Goal: Transaction & Acquisition: Purchase product/service

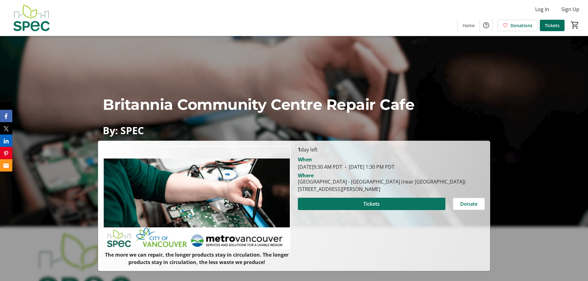
click at [437, 207] on span at bounding box center [372, 204] width 148 height 15
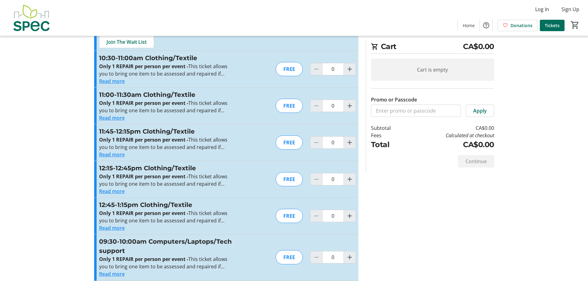
scroll to position [93, 0]
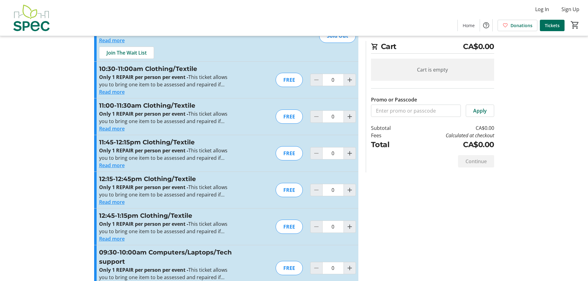
click at [104, 93] on button "Read more" at bounding box center [112, 91] width 26 height 7
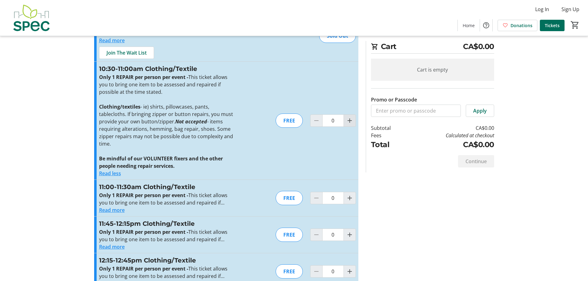
click at [346, 120] on mat-icon "Increment by one" at bounding box center [349, 120] width 7 height 7
type input "1"
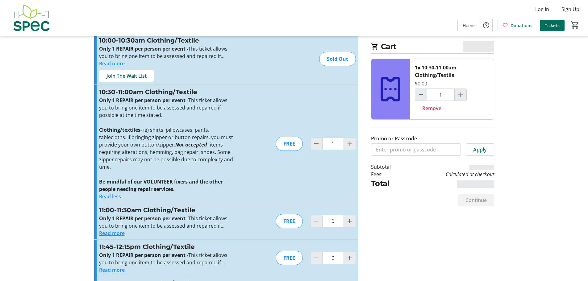
scroll to position [31, 0]
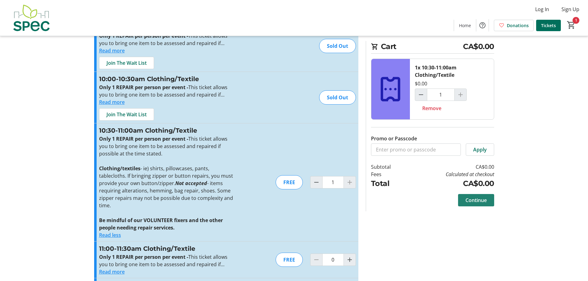
click at [478, 199] on span "Continue" at bounding box center [476, 200] width 21 height 7
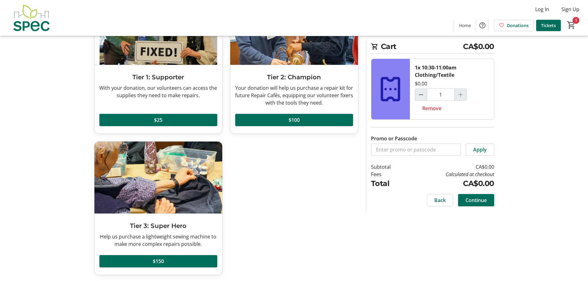
scroll to position [78, 0]
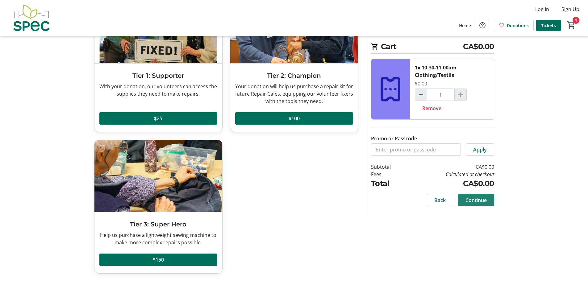
click at [475, 197] on span "Continue" at bounding box center [476, 200] width 21 height 7
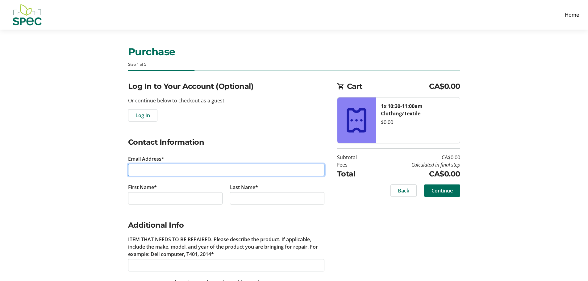
click at [194, 174] on input "Email Address*" at bounding box center [226, 170] width 196 height 12
type input "[EMAIL_ADDRESS][DOMAIN_NAME]"
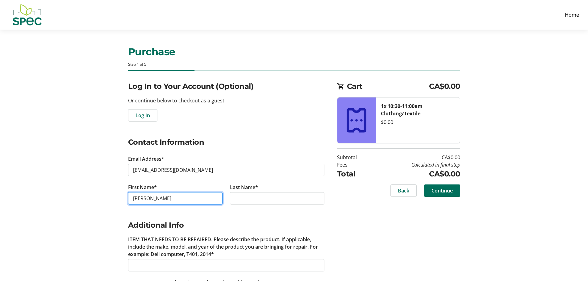
type input "[PERSON_NAME]"
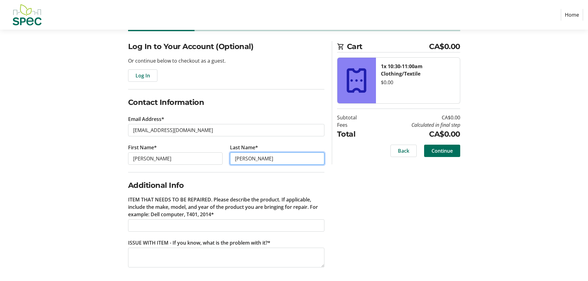
scroll to position [41, 0]
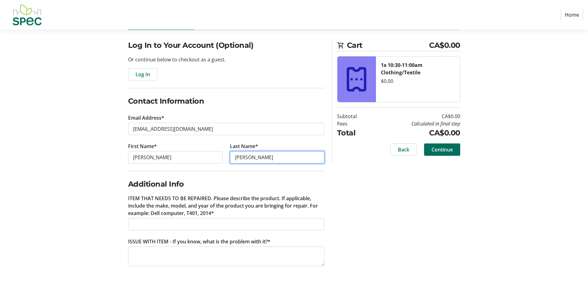
type input "[PERSON_NAME]"
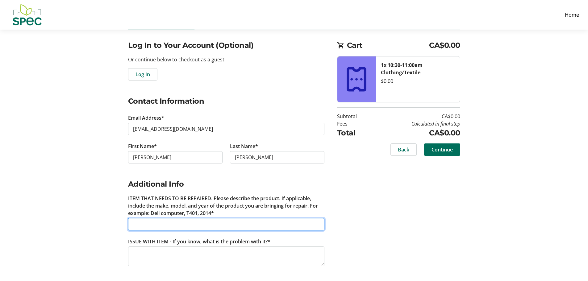
click at [213, 225] on input "ITEM THAT NEEDS TO BE REPAIRED. Please describe the product. If applicable, inc…" at bounding box center [226, 224] width 196 height 12
type input "Blue sweater"
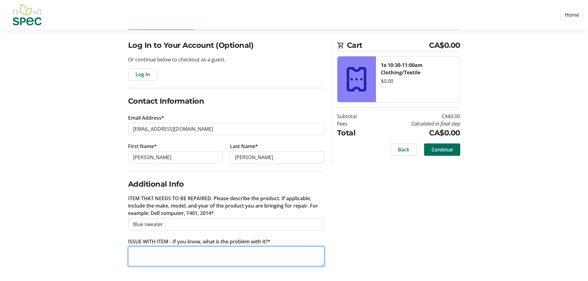
click at [204, 256] on textarea "ISSUE WITH ITEM - If you know, what is the problem with it?*" at bounding box center [226, 257] width 196 height 20
type textarea "a"
type textarea "has a small hole"
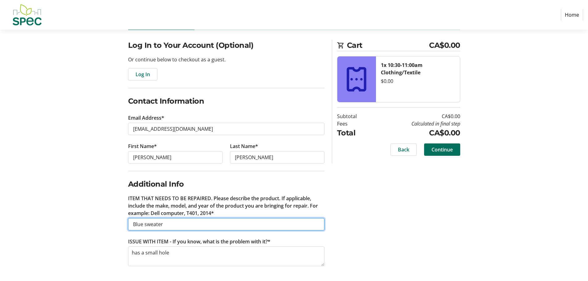
click at [132, 224] on input "Blue sweater" at bounding box center [226, 224] width 196 height 12
type input "Navy Blue sweater"
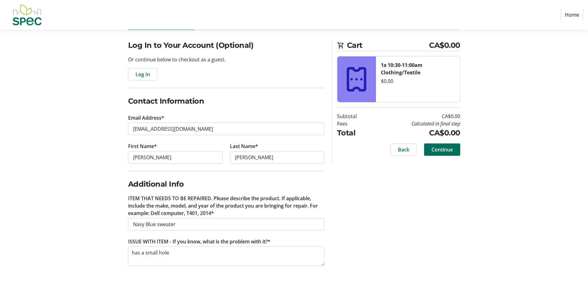
click at [419, 240] on div "Log In to Your Account (Optional) Or continue below to checkout as a guest. Log…" at bounding box center [294, 161] width 408 height 242
click at [416, 219] on div "Log In to Your Account (Optional) Or continue below to checkout as a guest. Log…" at bounding box center [294, 161] width 408 height 242
click at [456, 151] on span at bounding box center [442, 149] width 36 height 15
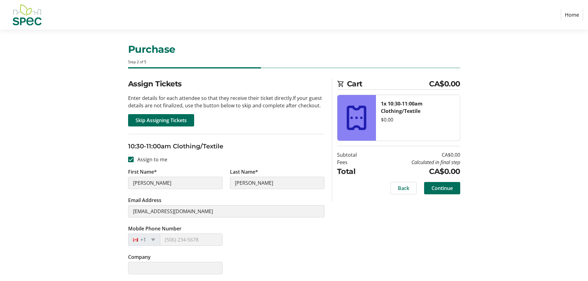
scroll to position [3, 0]
click at [301, 228] on div "Mobile Phone Number +1" at bounding box center [226, 239] width 204 height 28
click at [451, 188] on span "Continue" at bounding box center [442, 187] width 21 height 7
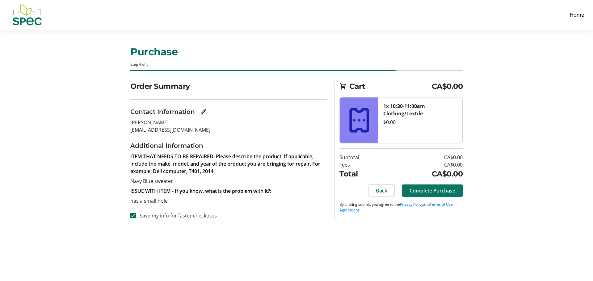
click at [452, 194] on span "Complete Purchase" at bounding box center [433, 190] width 46 height 7
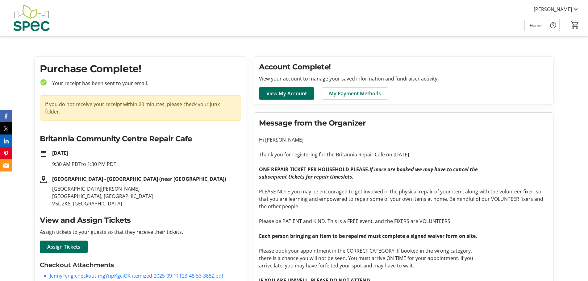
click at [114, 103] on div "If you do not receive your receipt within 20 minutes, please check your junk fo…" at bounding box center [140, 107] width 201 height 25
